Goal: Task Accomplishment & Management: Manage account settings

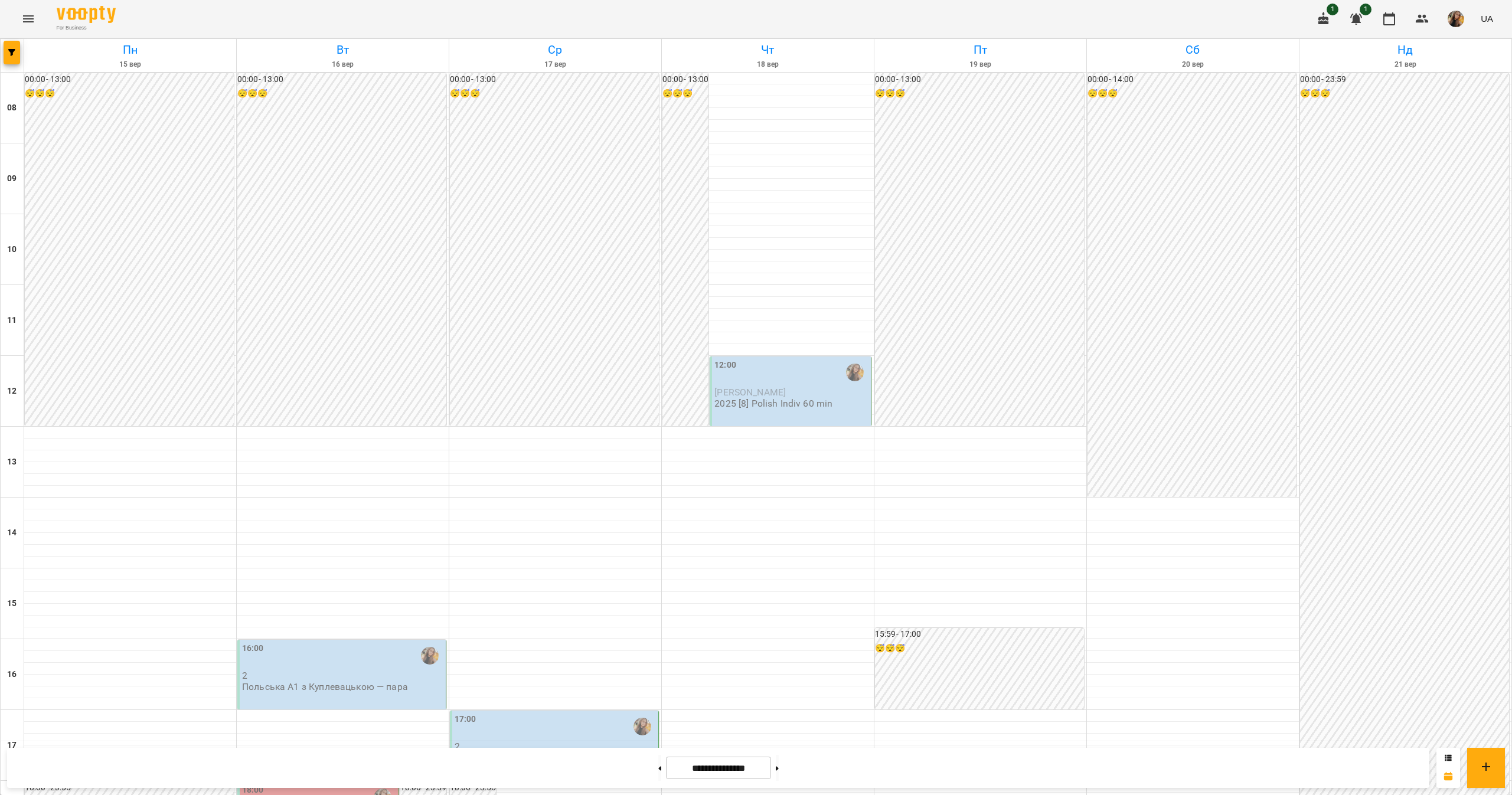
scroll to position [354, 0]
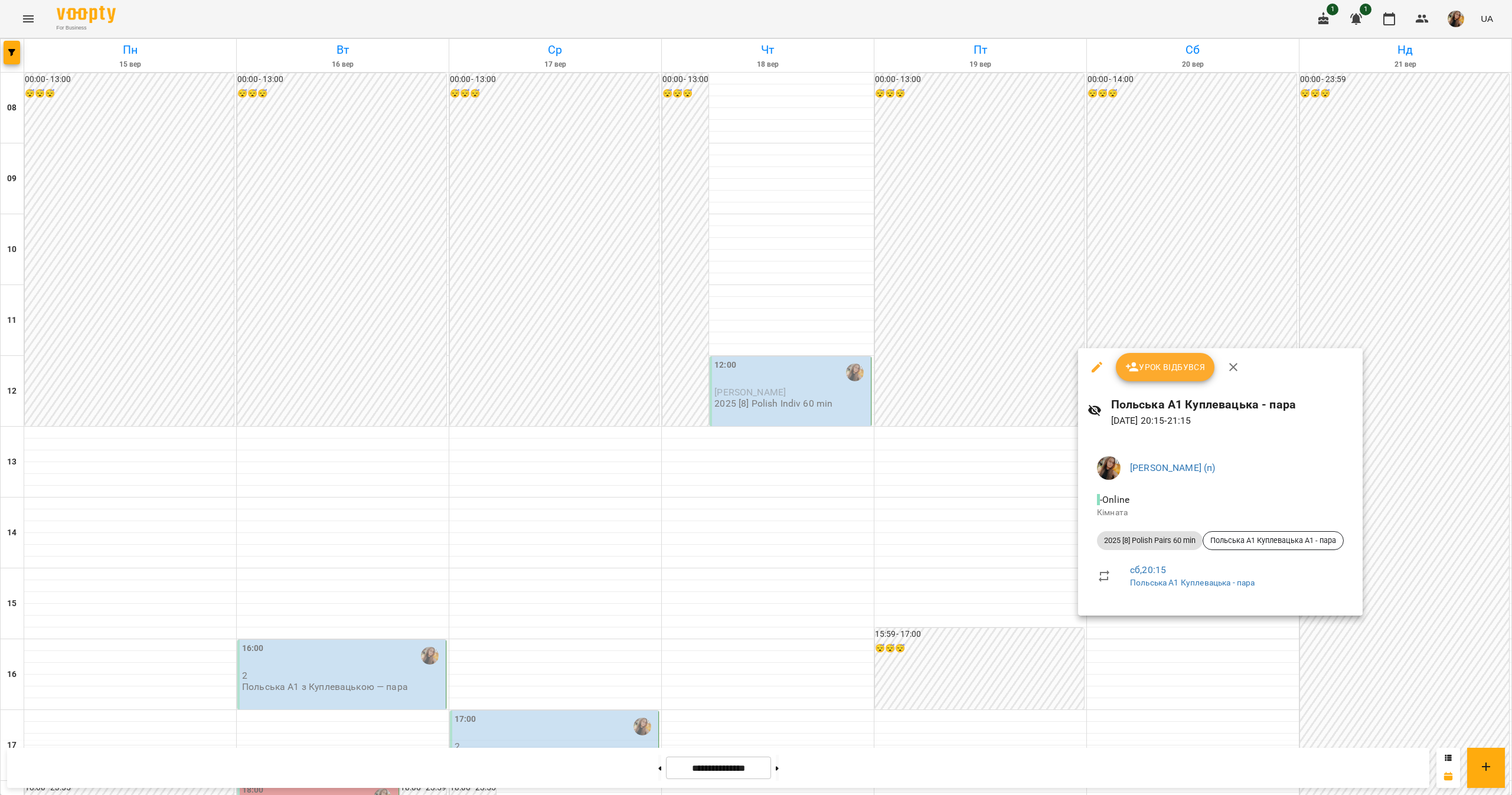
click at [1457, 215] on div at bounding box center [756, 398] width 1512 height 795
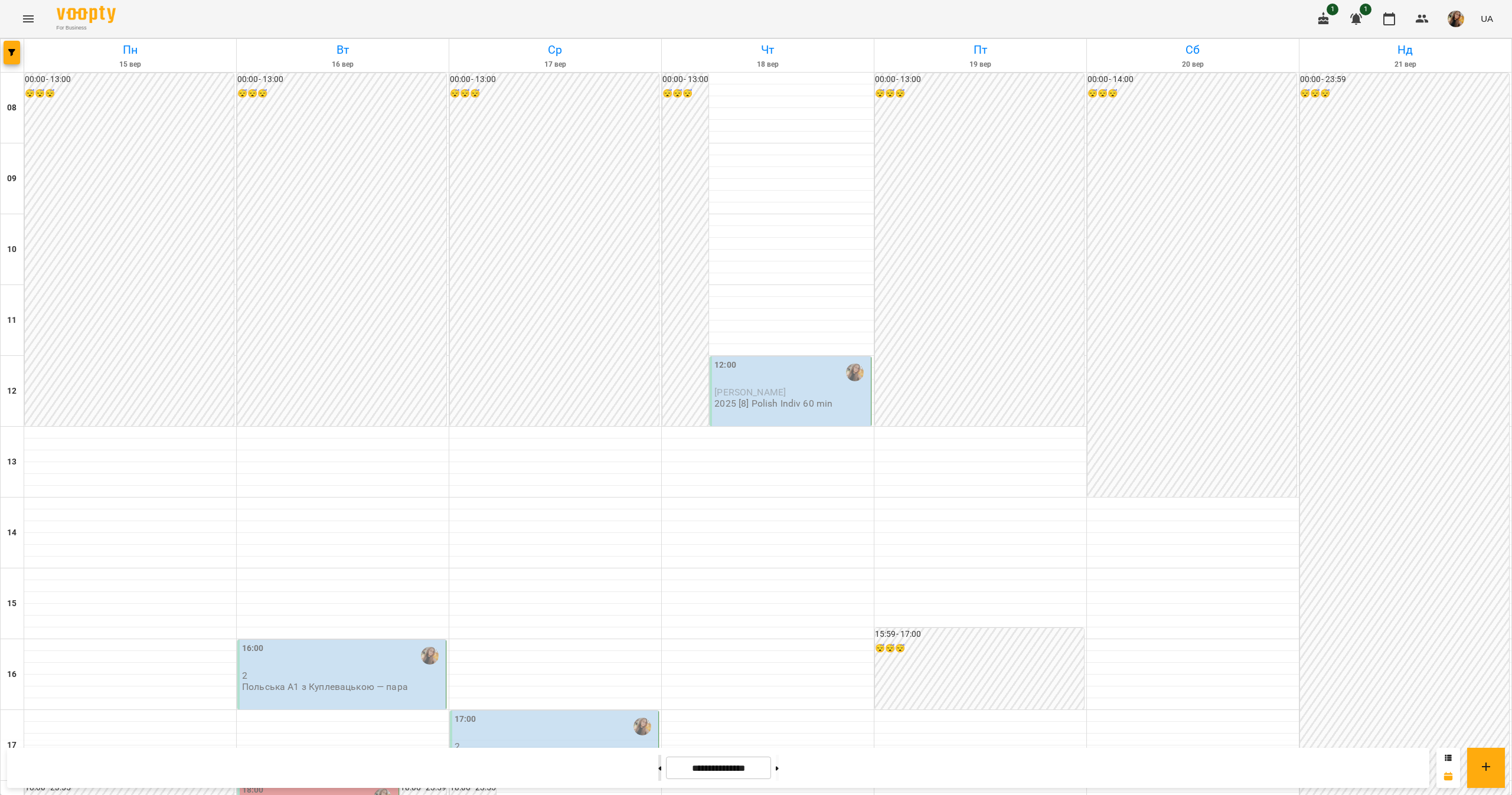
click at [658, 764] on button at bounding box center [659, 768] width 3 height 26
type input "**********"
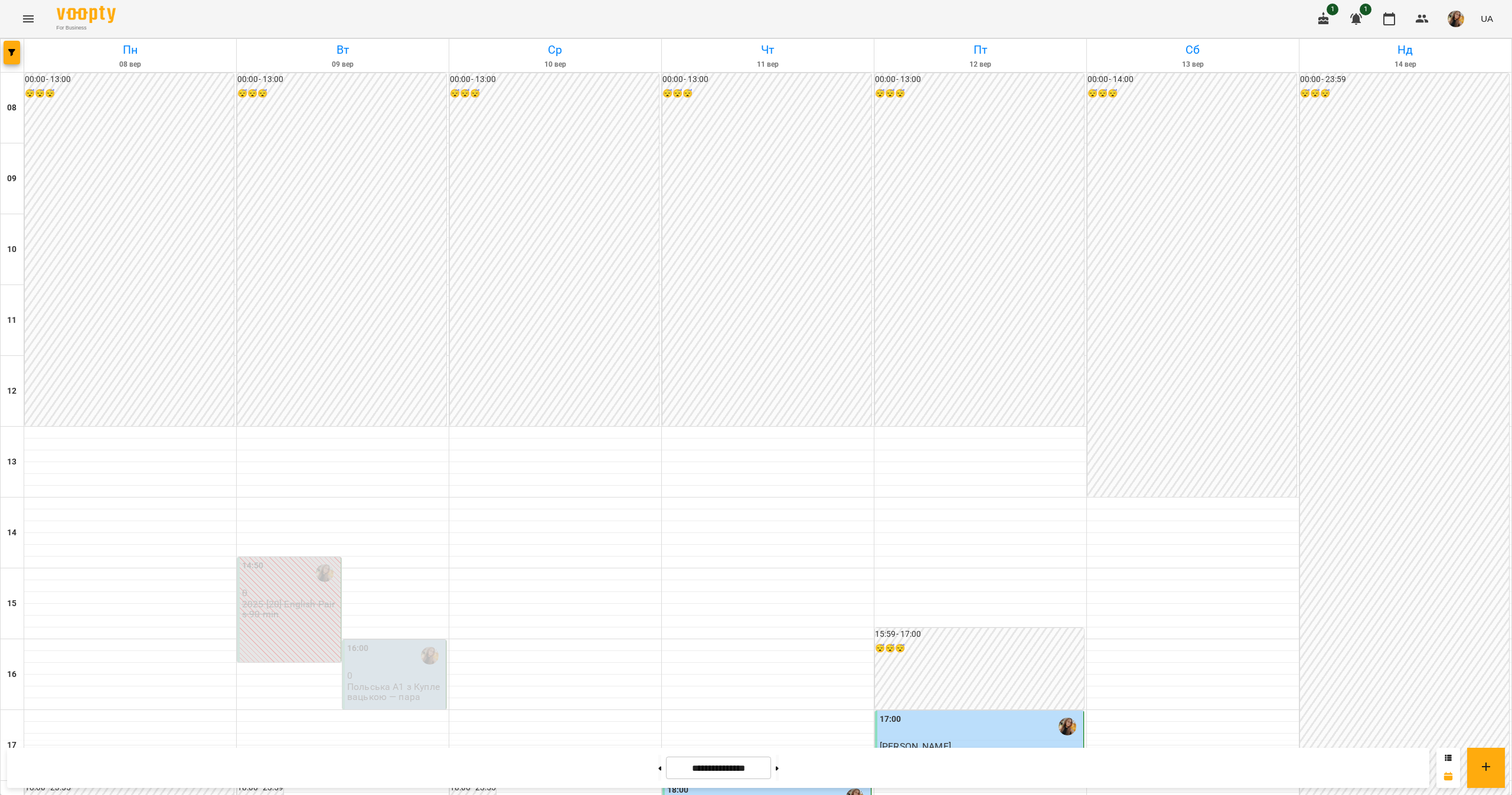
scroll to position [393, 0]
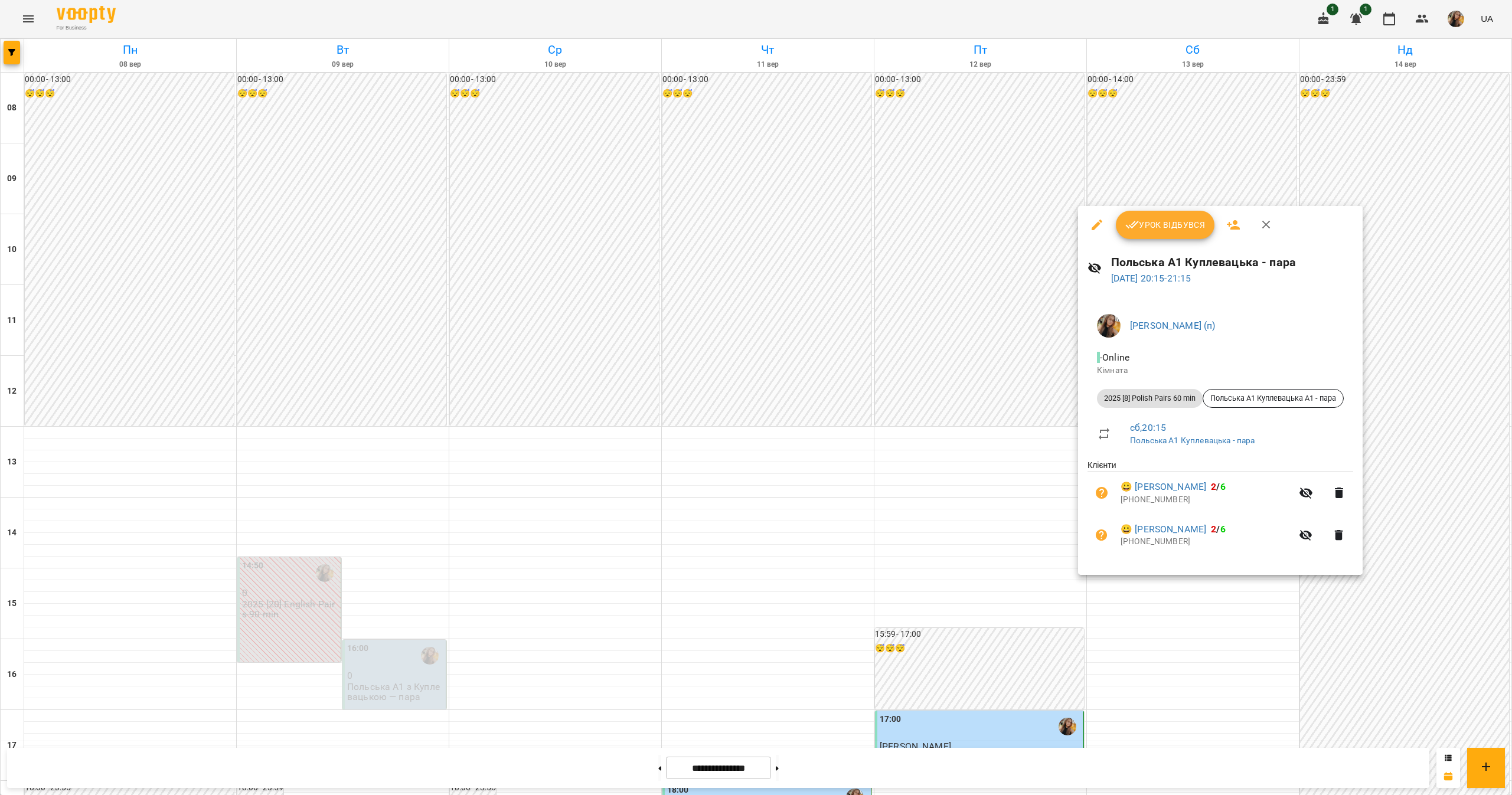
click at [1168, 235] on button "Урок відбувся" at bounding box center [1165, 225] width 99 height 28
